Goal: Check status: Check status

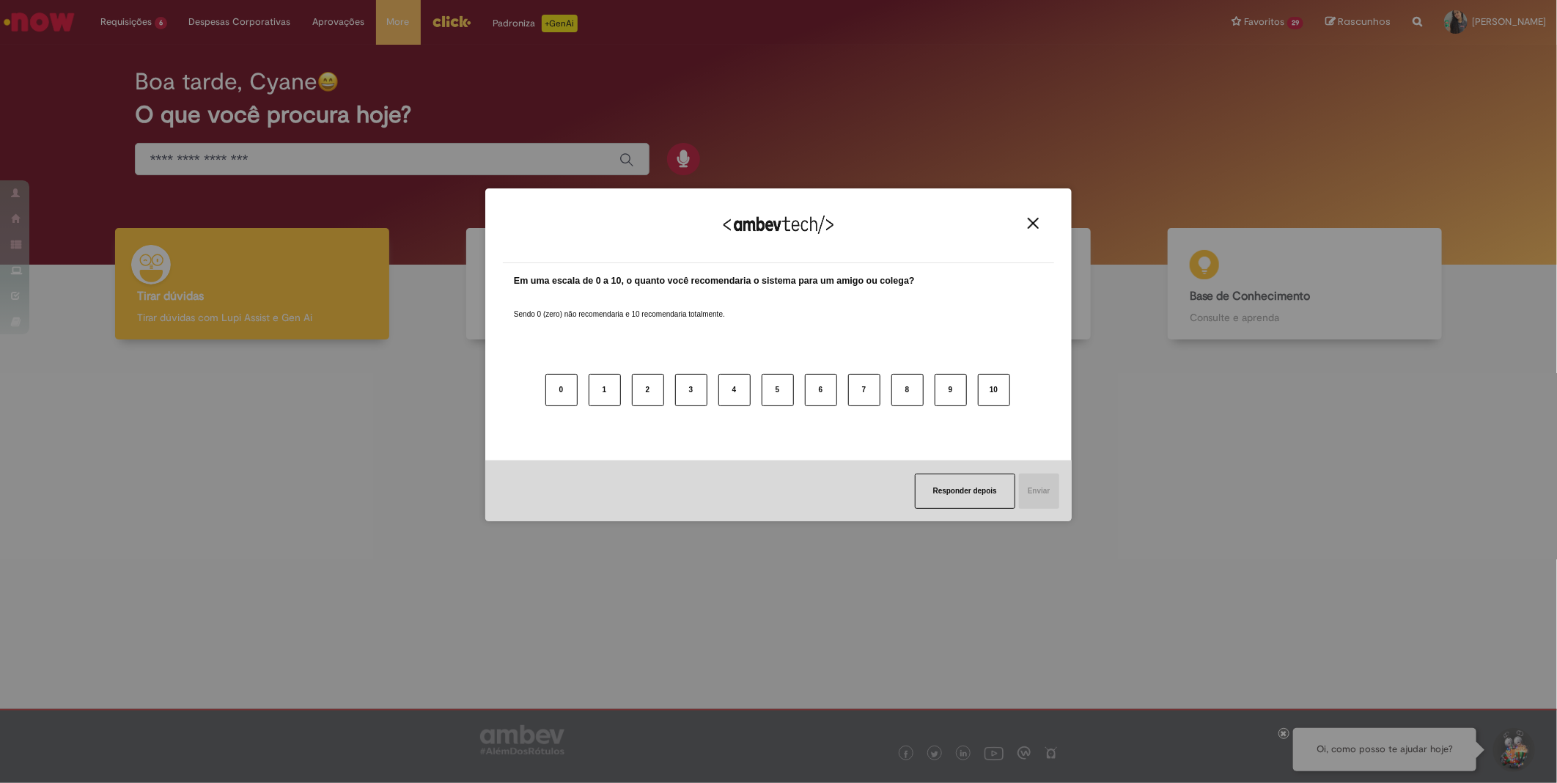
click at [1026, 229] on div "Agradecemos seu feedback!" at bounding box center [778, 234] width 551 height 57
click at [1029, 224] on img "Close" at bounding box center [1033, 223] width 11 height 11
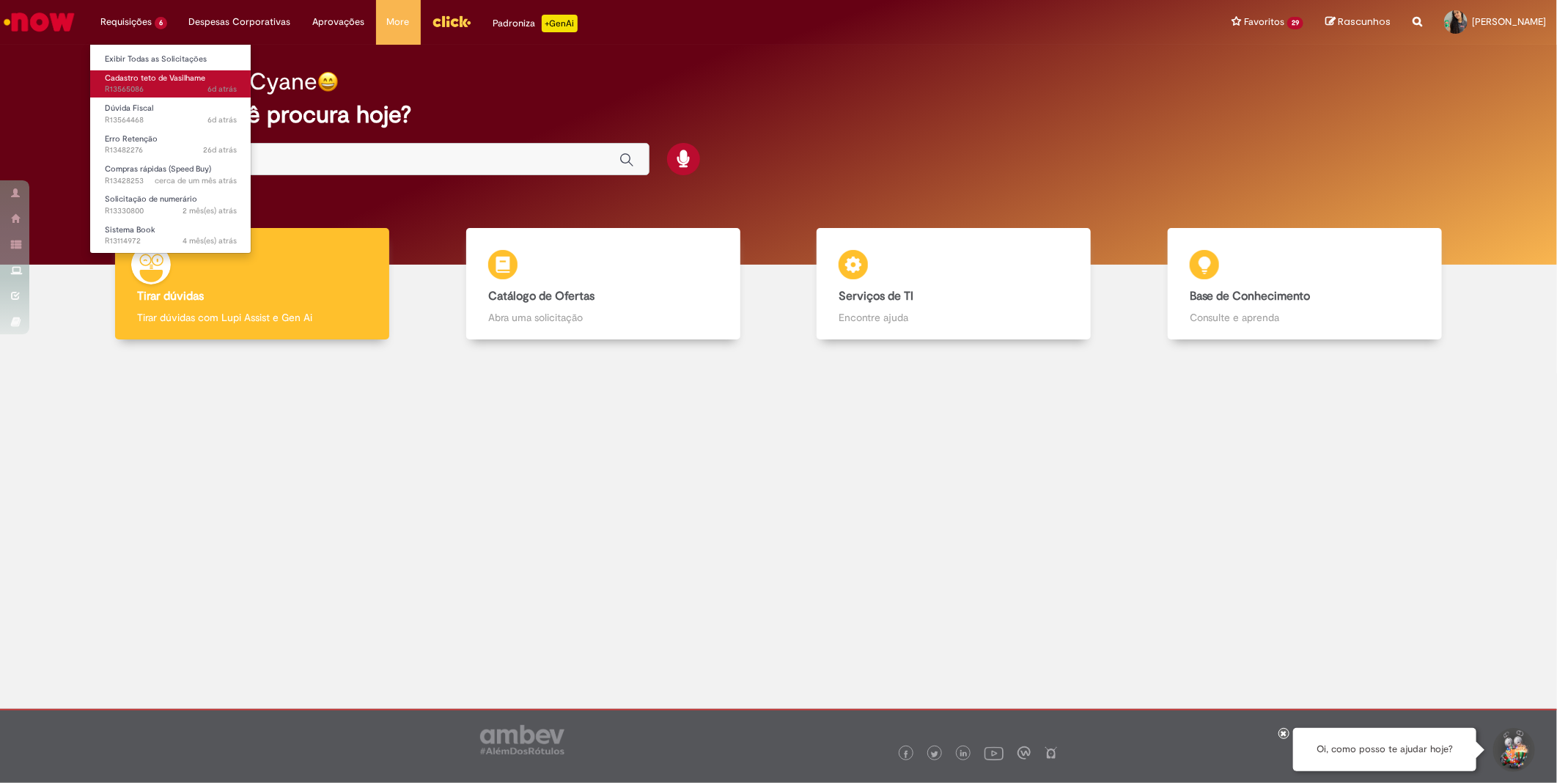
click at [169, 89] on span "6d atrás 6 dias atrás R13565086" at bounding box center [171, 90] width 132 height 12
click at [180, 118] on span "6d atrás 6 dias atrás R13564468" at bounding box center [171, 120] width 132 height 12
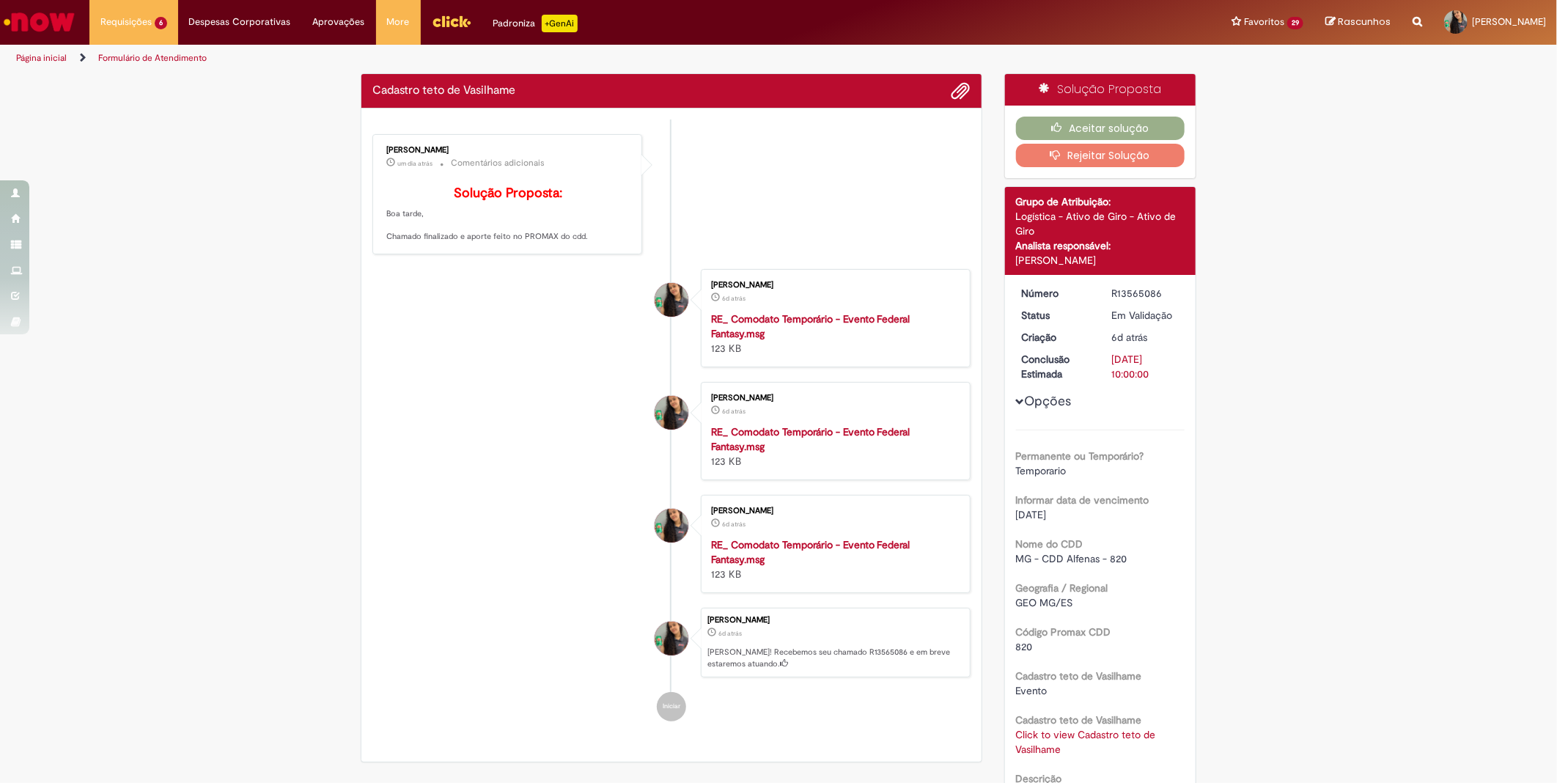
click at [622, 332] on li "[PERSON_NAME] 6d atrás 6 dias atrás RE_ Comodato Temporário - Evento Federal Fa…" at bounding box center [671, 318] width 598 height 98
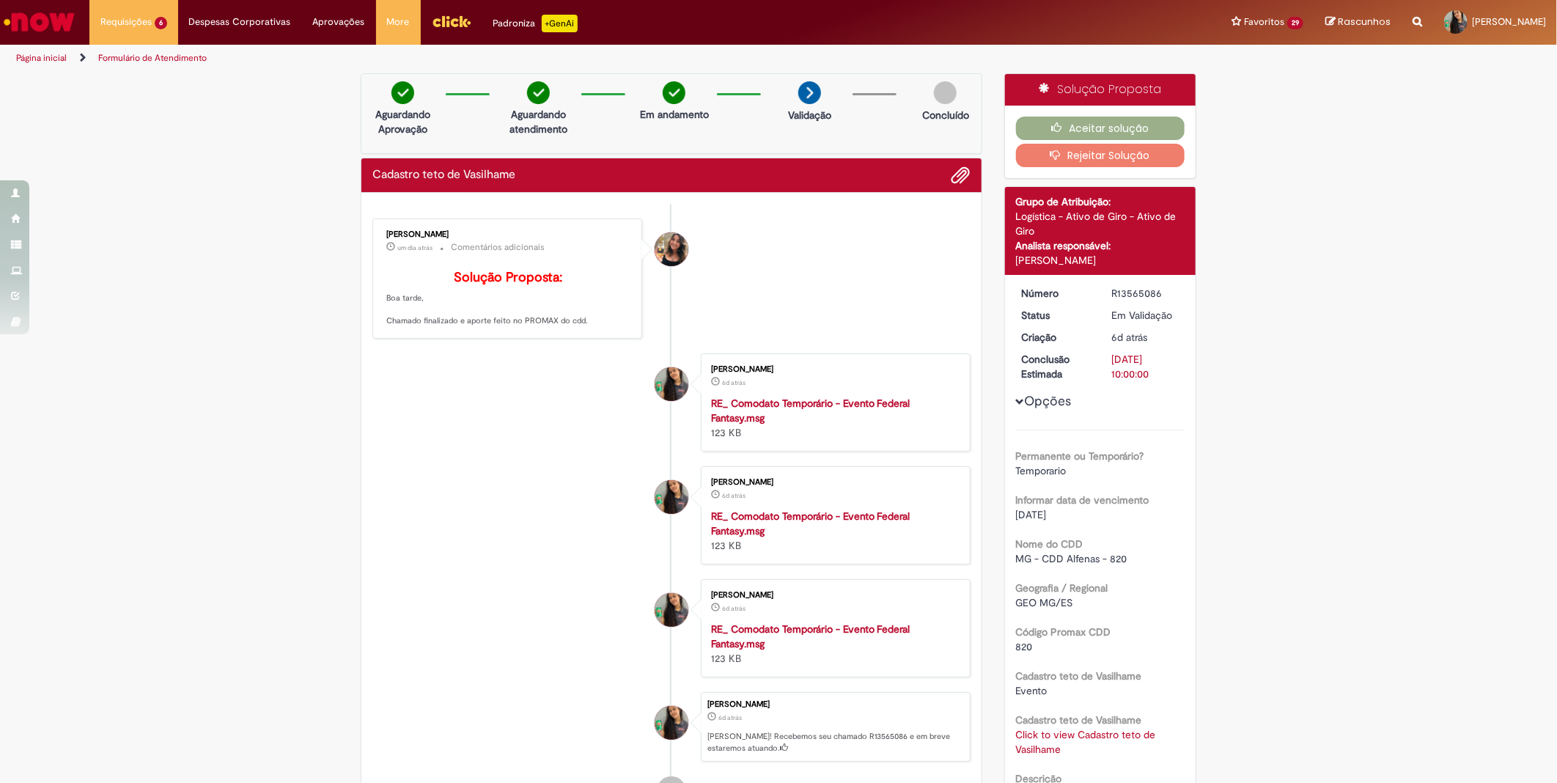
click at [774, 284] on li "[PERSON_NAME] um dia atrás um dia atrás Comentários adicionais Solução Proposta…" at bounding box center [671, 278] width 598 height 120
click at [1111, 121] on button "Aceitar solução" at bounding box center [1100, 128] width 169 height 23
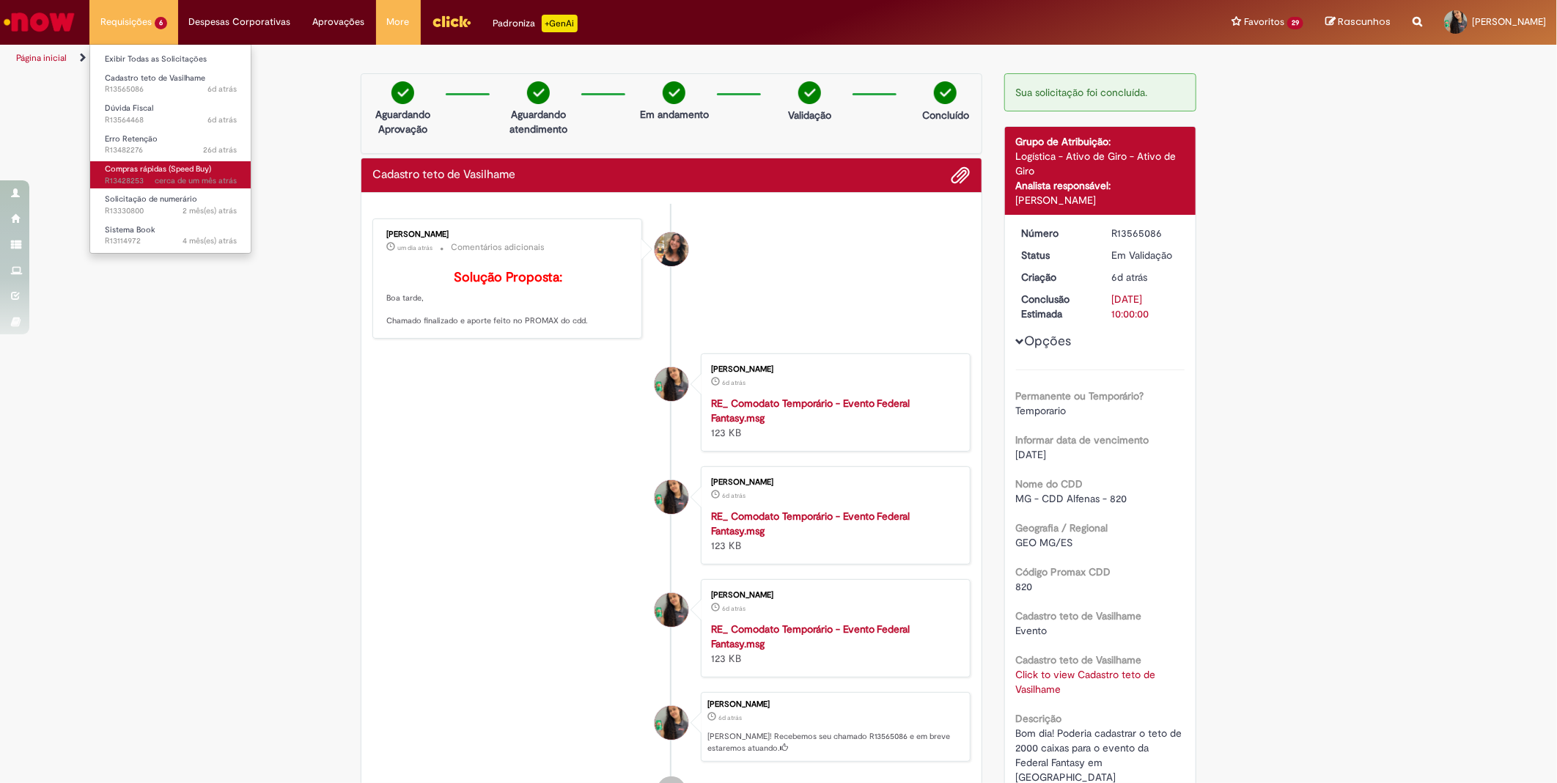
click at [184, 185] on span "cerca de um mês atrás cerca de um mês atrás" at bounding box center [196, 181] width 82 height 12
